Goal: Task Accomplishment & Management: Use online tool/utility

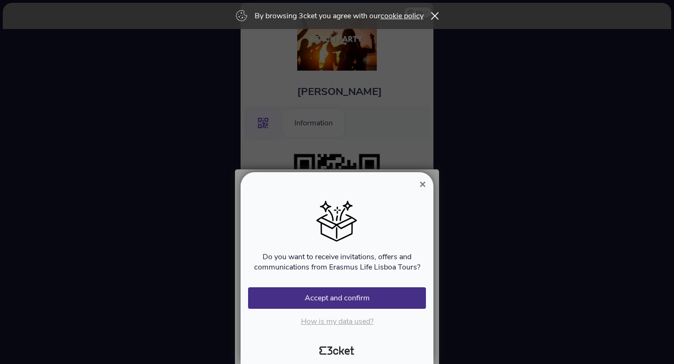
click at [422, 183] on span "×" at bounding box center [422, 184] width 7 height 13
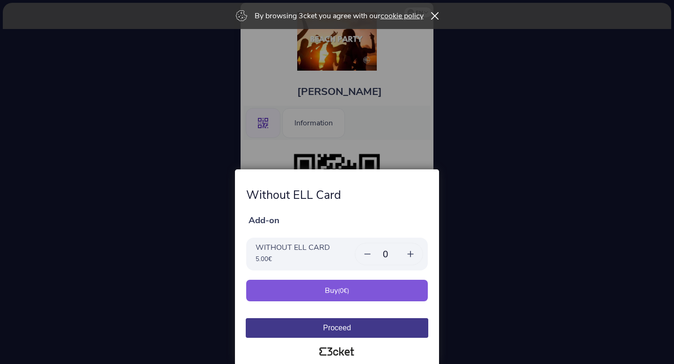
click at [426, 152] on div at bounding box center [337, 182] width 674 height 364
click at [473, 287] on div at bounding box center [337, 182] width 674 height 364
click at [388, 328] on button "Proceed" at bounding box center [337, 328] width 182 height 20
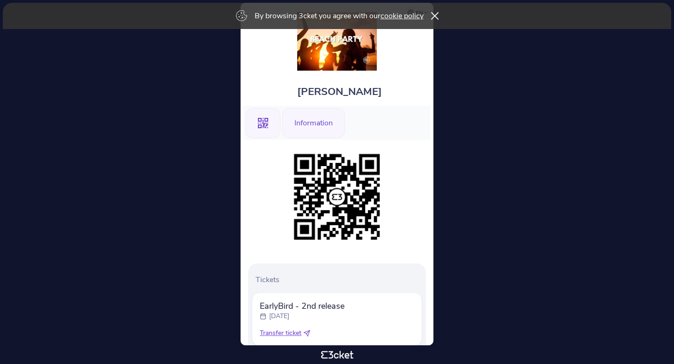
click at [304, 122] on div "Information" at bounding box center [313, 123] width 63 height 30
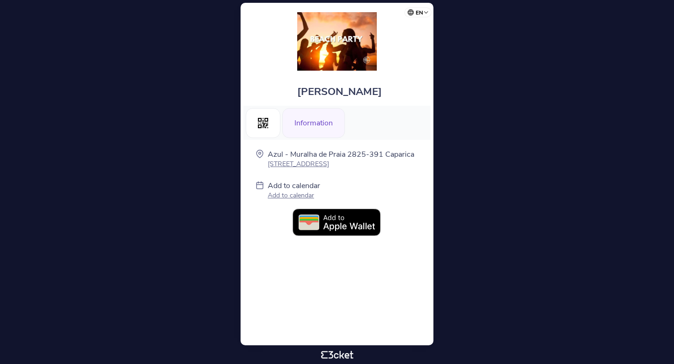
click at [304, 196] on p "Add to calendar" at bounding box center [294, 195] width 52 height 9
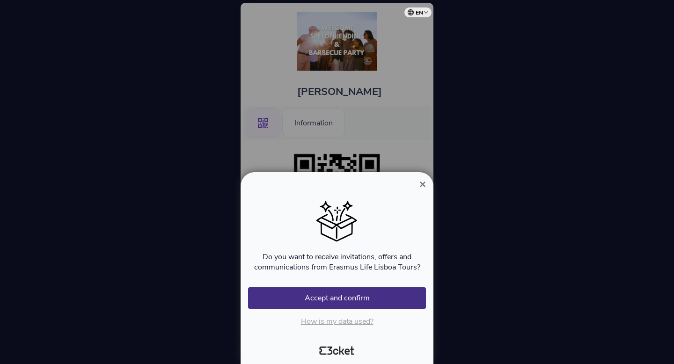
click at [425, 179] on span "×" at bounding box center [422, 184] width 7 height 13
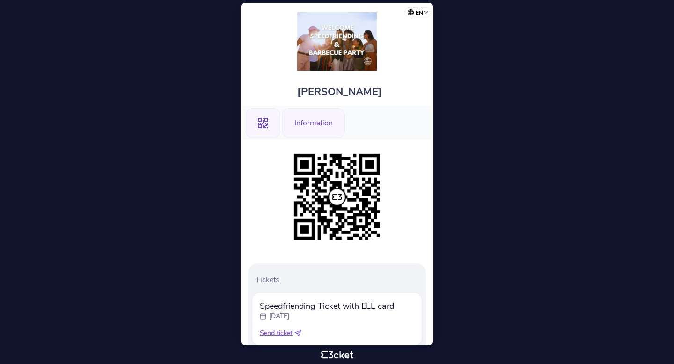
click at [325, 117] on div "Information" at bounding box center [313, 123] width 63 height 30
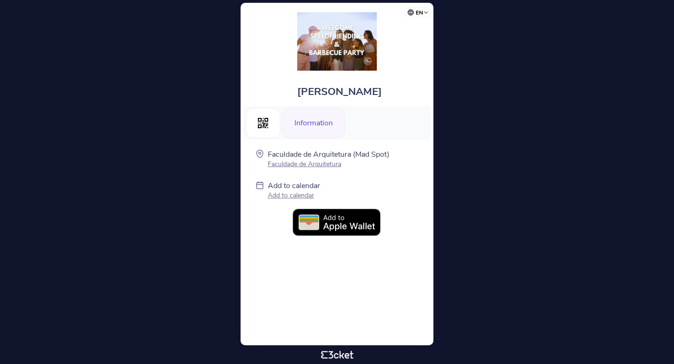
click at [287, 192] on p "Add to calendar" at bounding box center [294, 195] width 52 height 9
